Goal: Information Seeking & Learning: Learn about a topic

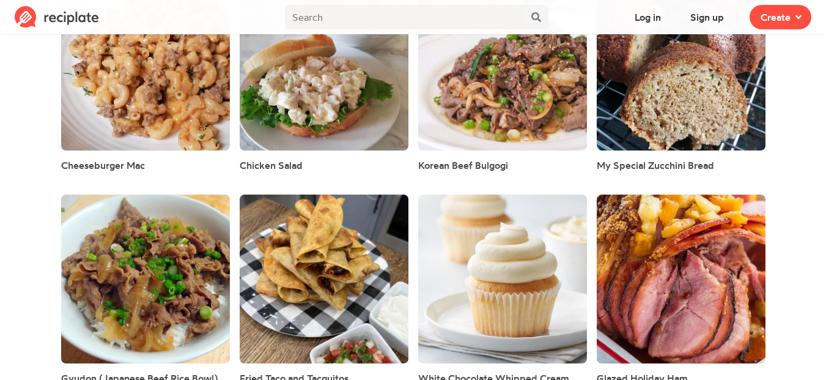
scroll to position [3814, 0]
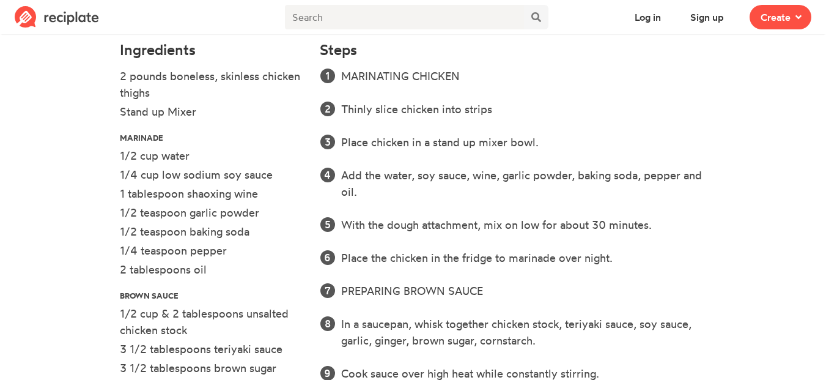
scroll to position [371, 0]
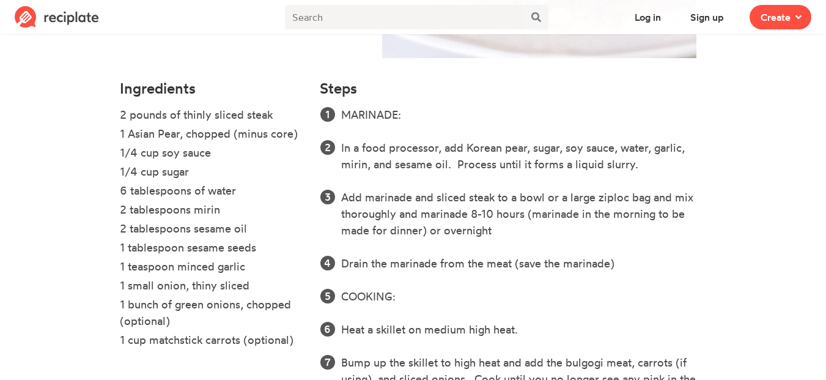
scroll to position [337, 0]
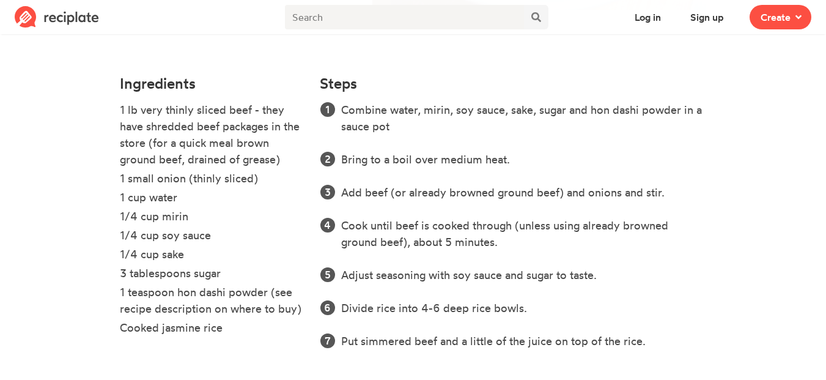
scroll to position [337, 0]
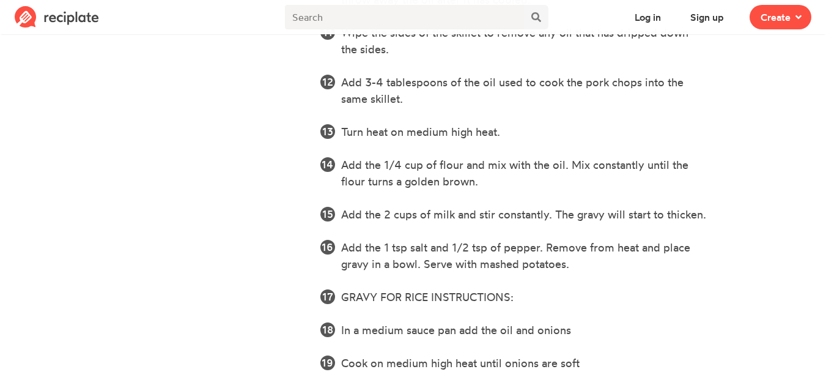
scroll to position [985, 0]
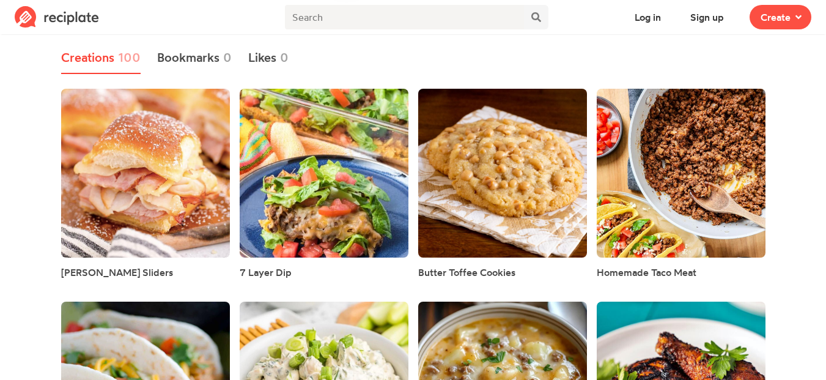
scroll to position [122, 0]
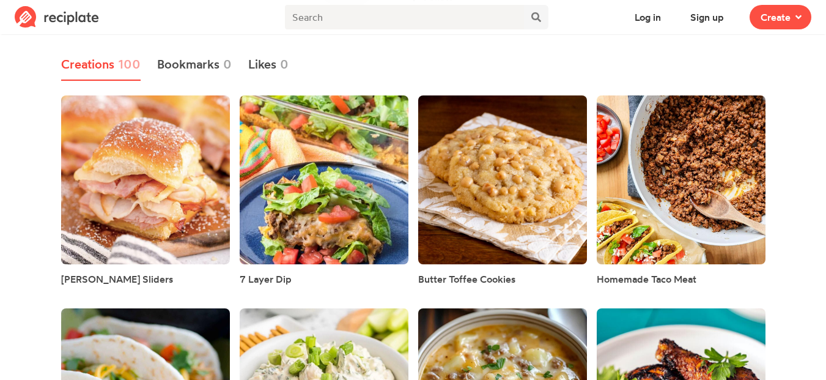
click at [89, 265] on div "[PERSON_NAME] Sliders" at bounding box center [145, 190] width 169 height 191
click at [92, 283] on span "Monte Cristo Sliders" at bounding box center [117, 279] width 112 height 12
